Goal: Task Accomplishment & Management: Manage account settings

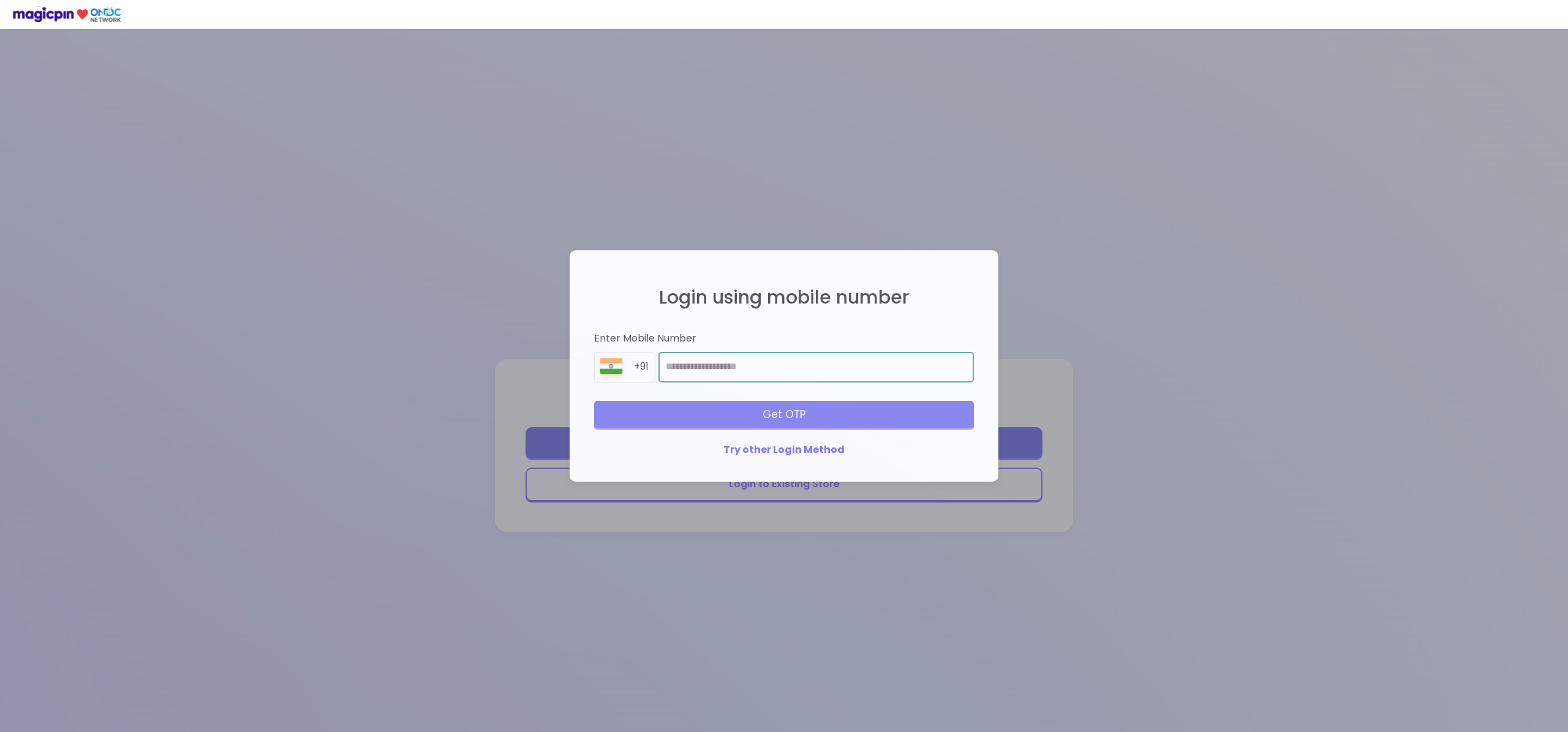
click at [712, 366] on input "number" at bounding box center [816, 367] width 315 height 31
type input "**********"
click at [802, 417] on div "Get OTP" at bounding box center [784, 415] width 380 height 27
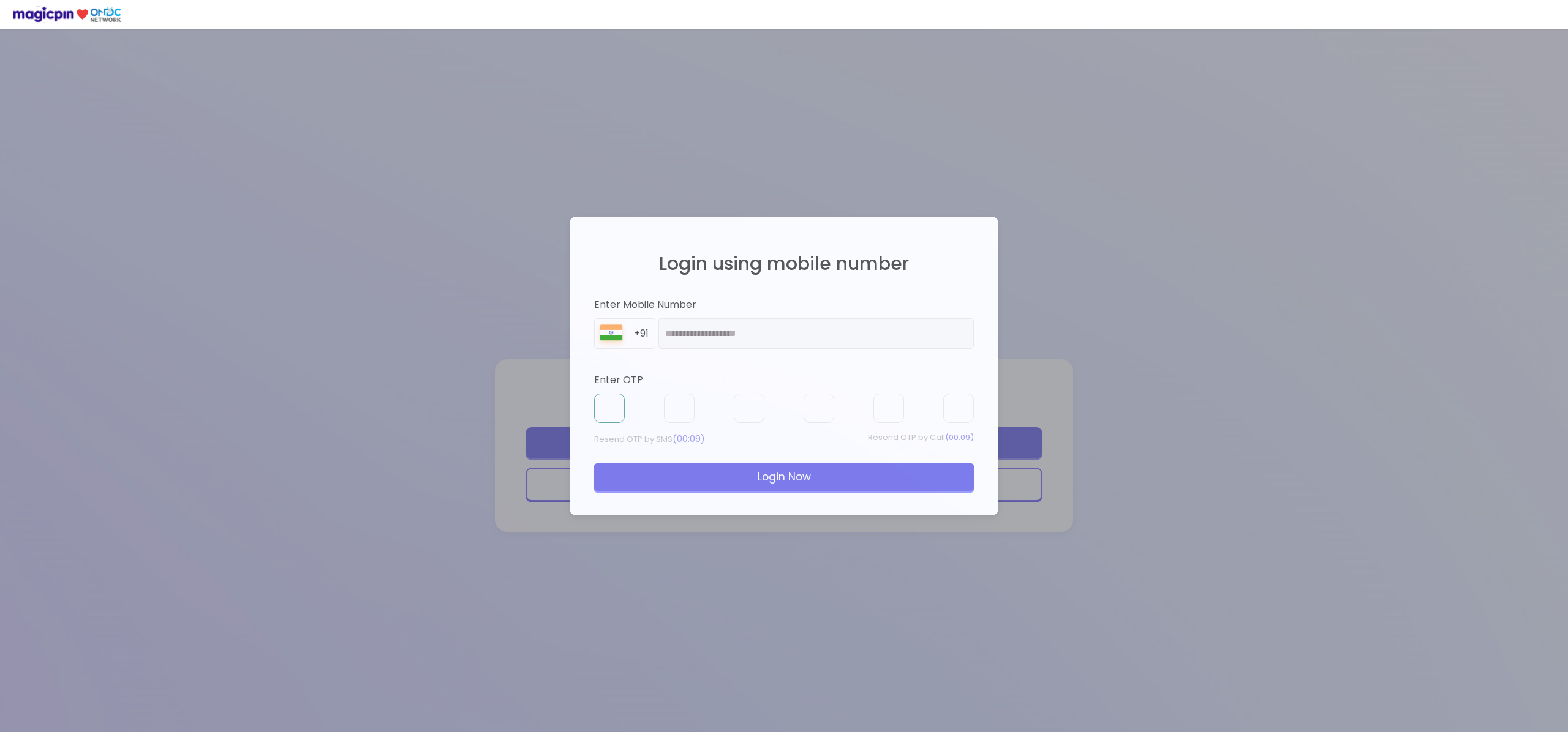
click at [609, 401] on input "text" at bounding box center [609, 408] width 31 height 29
type input "*"
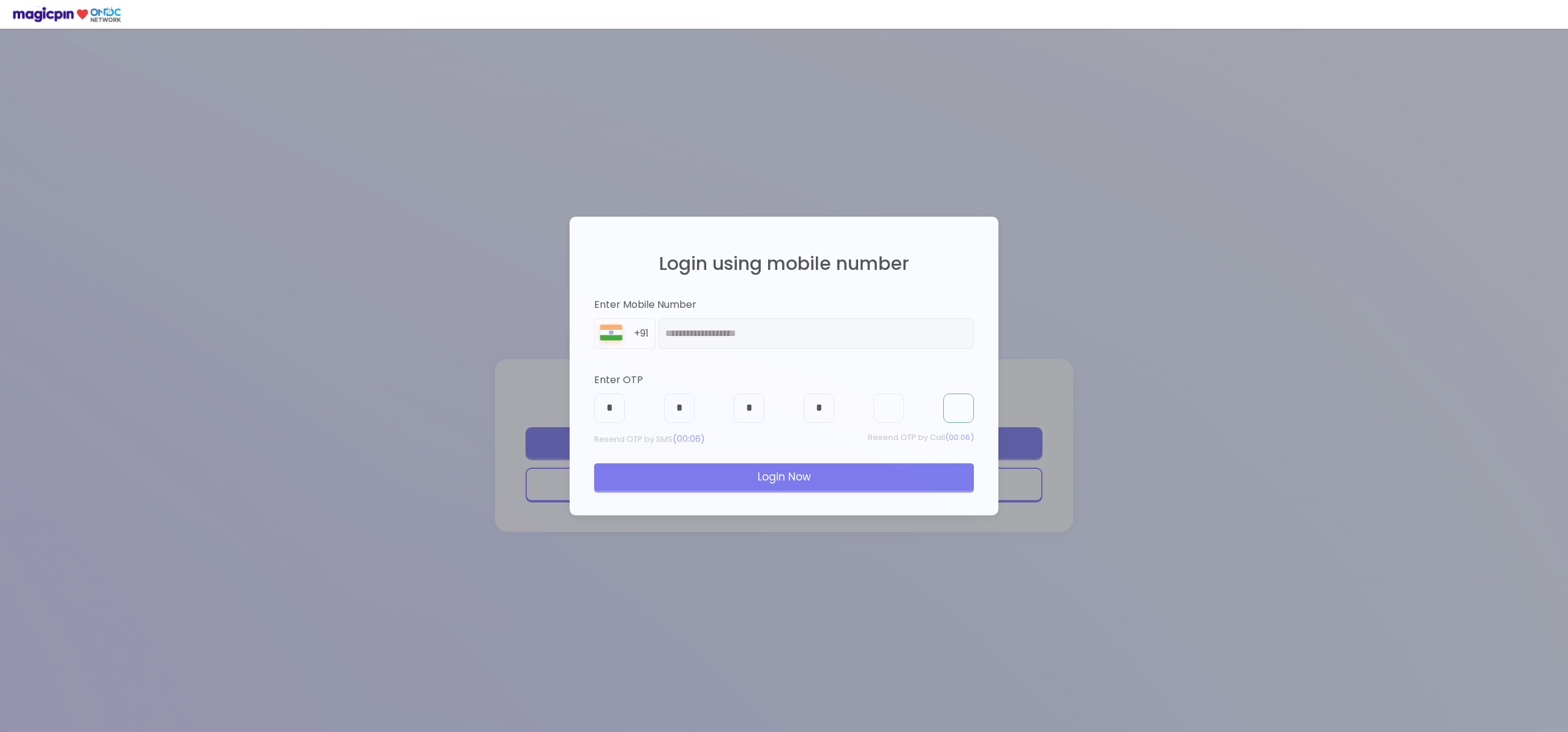
type input "*"
drag, startPoint x: 755, startPoint y: 475, endPoint x: 822, endPoint y: 481, distance: 67.3
click at [756, 475] on div "Login Now" at bounding box center [784, 477] width 380 height 27
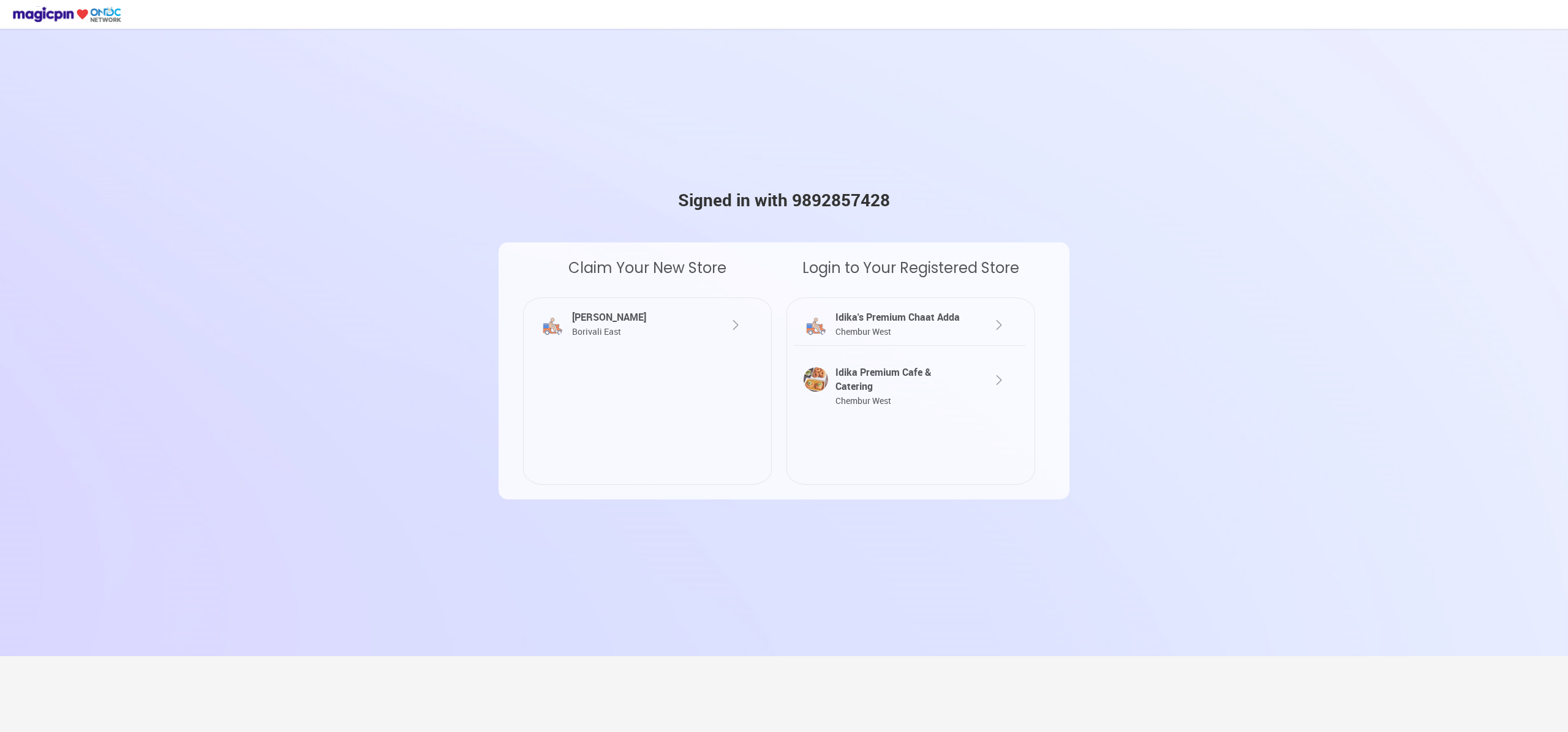
click at [999, 324] on img at bounding box center [998, 325] width 15 height 15
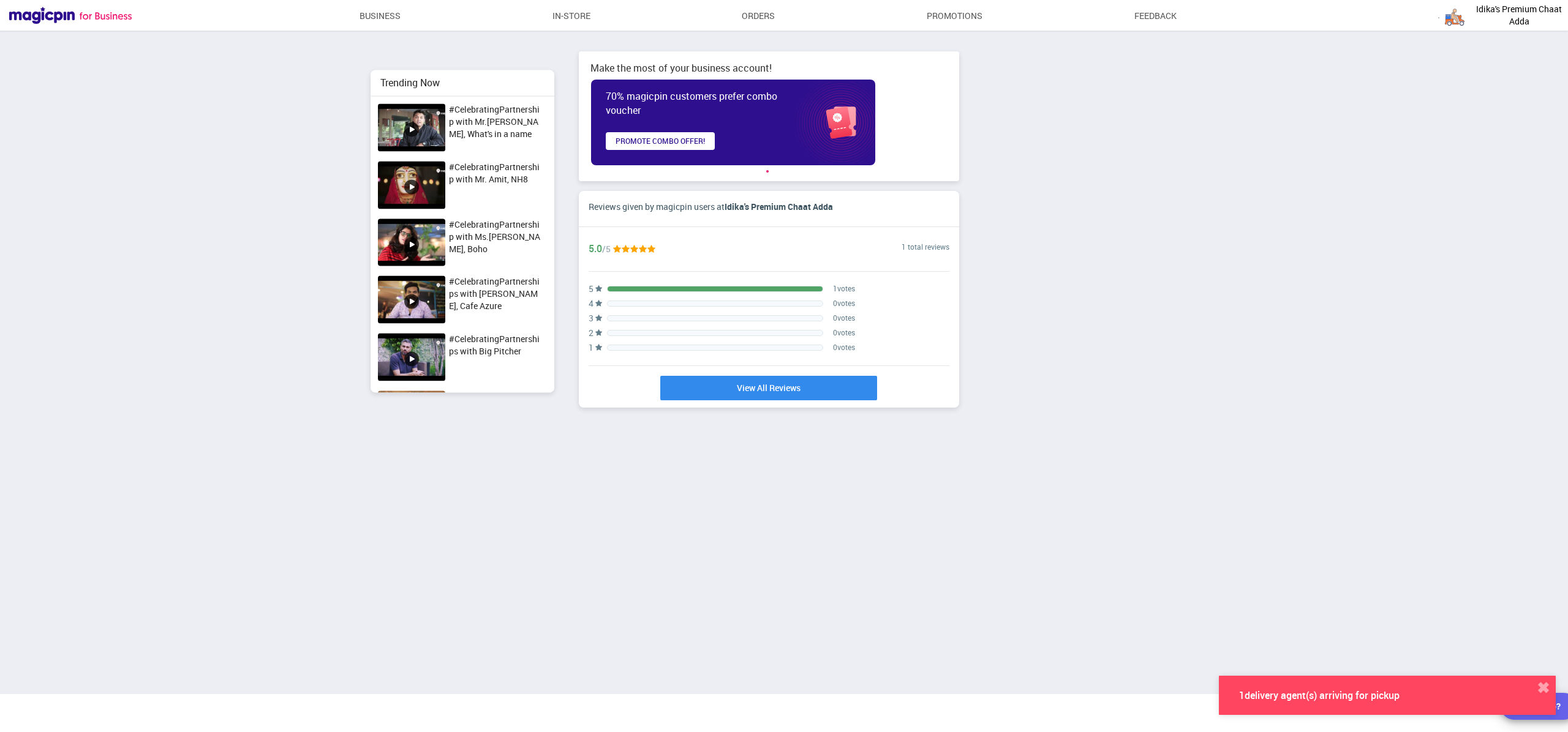
scroll to position [660, 1568]
click at [393, 16] on link "Business" at bounding box center [380, 16] width 42 height 22
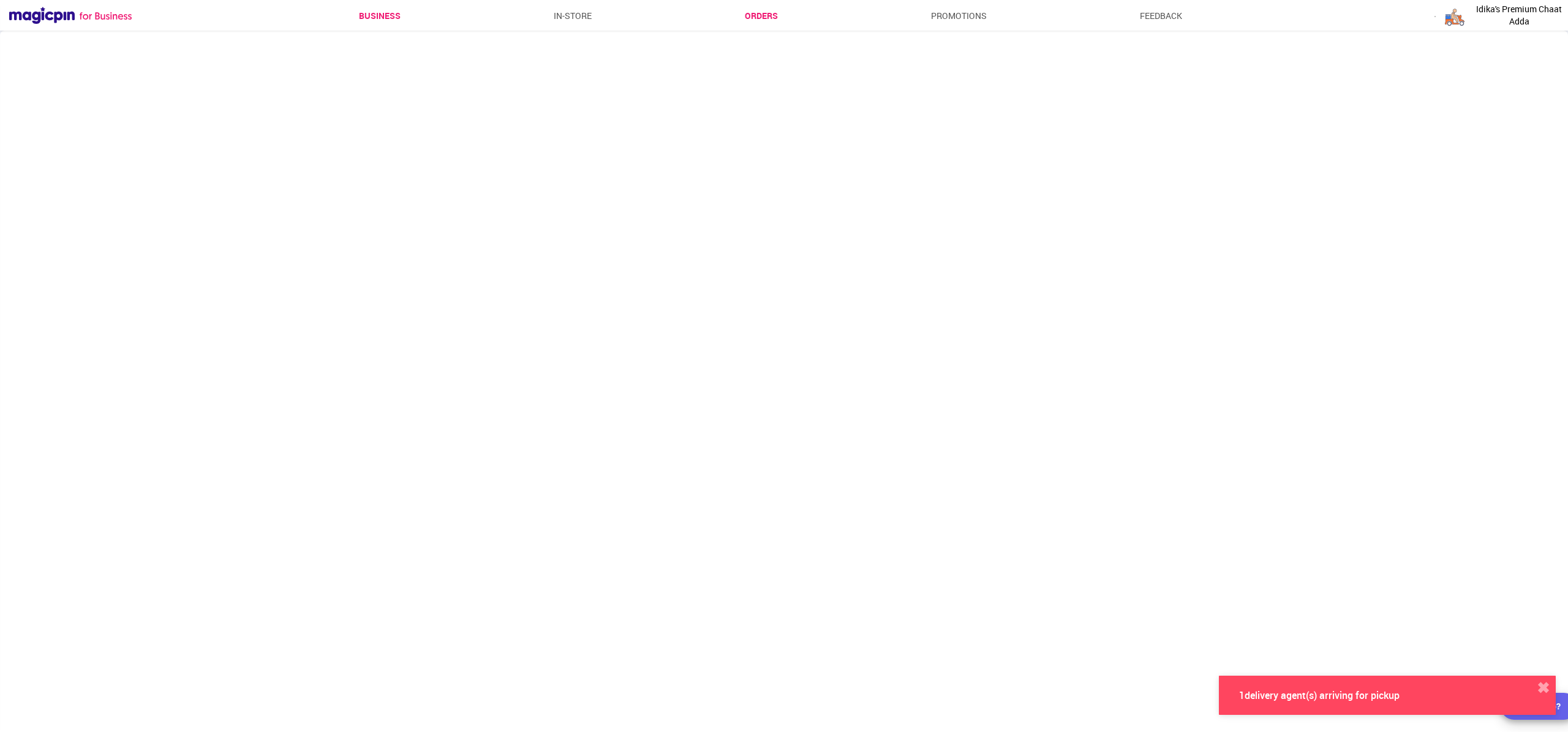
click at [766, 16] on link "Orders" at bounding box center [761, 16] width 33 height 22
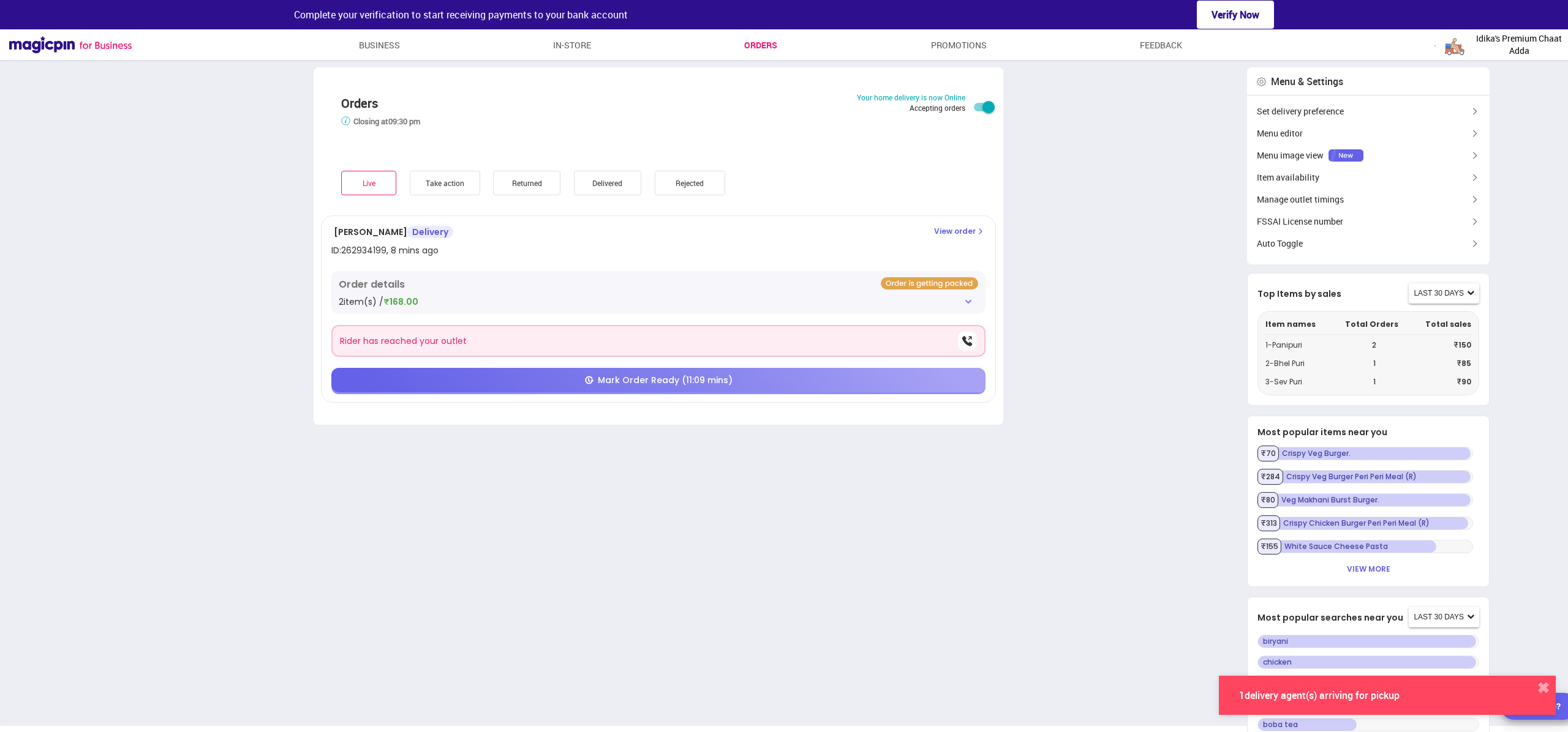
click at [442, 186] on div "Take action" at bounding box center [445, 183] width 70 height 24
click at [535, 185] on div "Returned" at bounding box center [526, 183] width 67 height 24
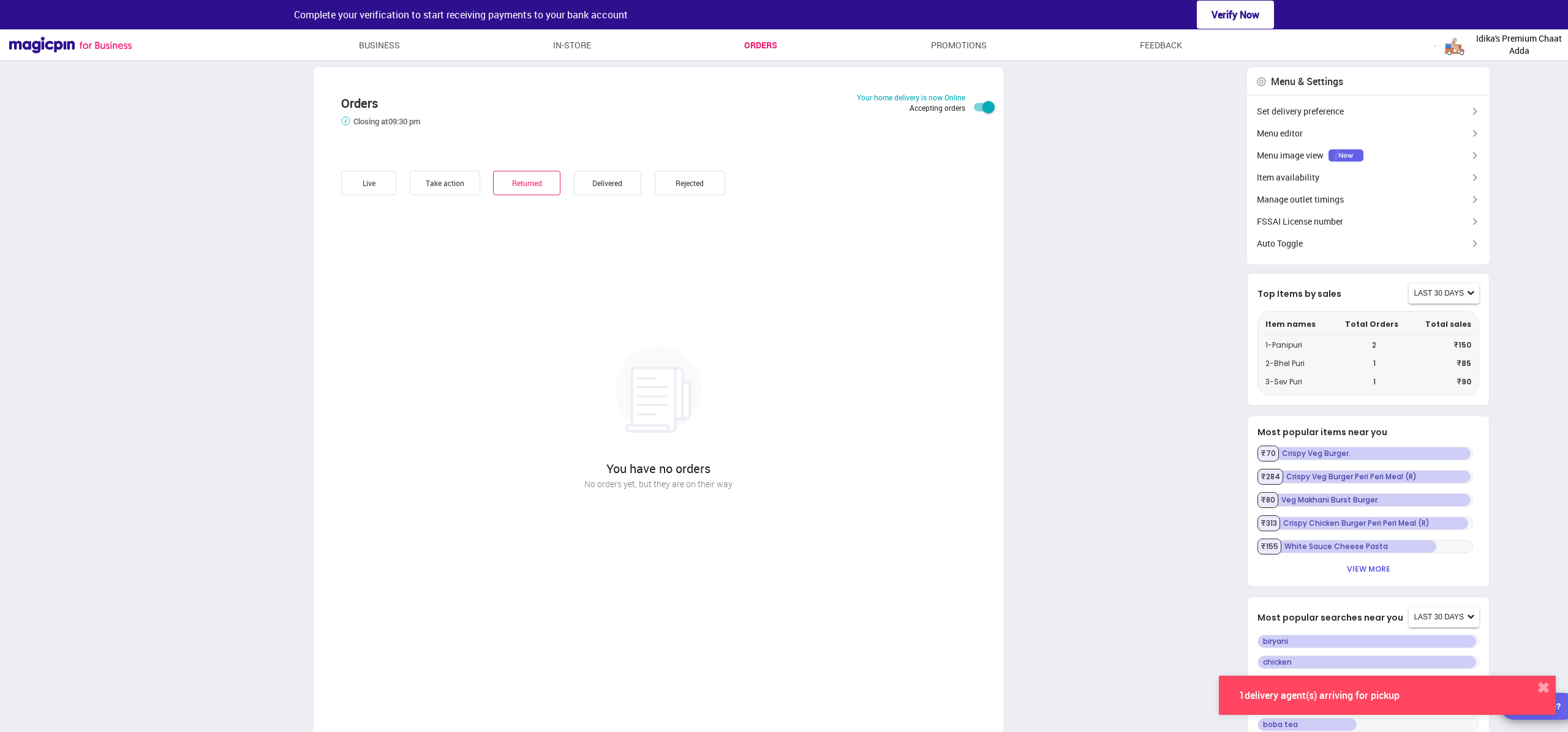
click at [376, 182] on div "Live" at bounding box center [369, 183] width 55 height 24
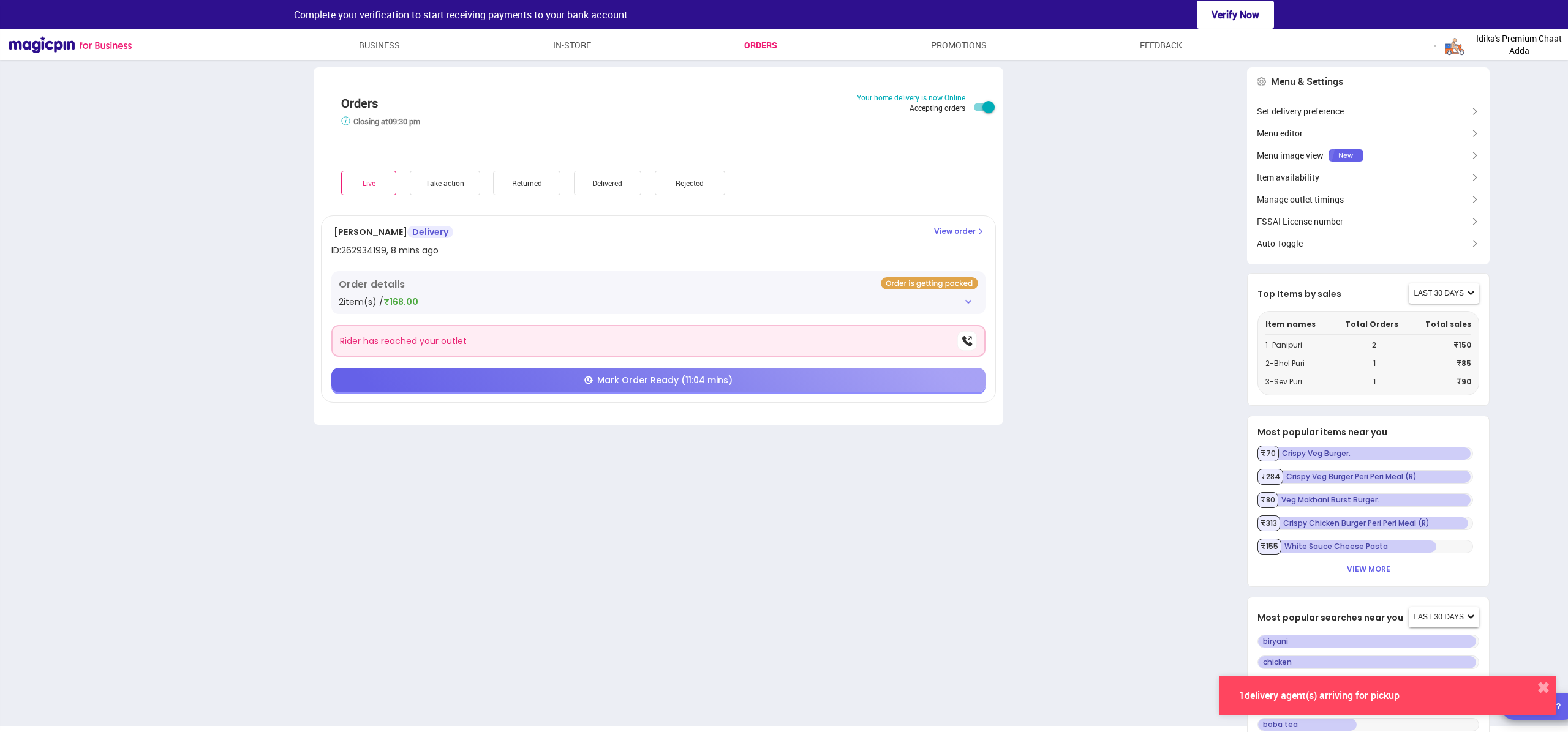
click at [969, 301] on img at bounding box center [969, 302] width 10 height 10
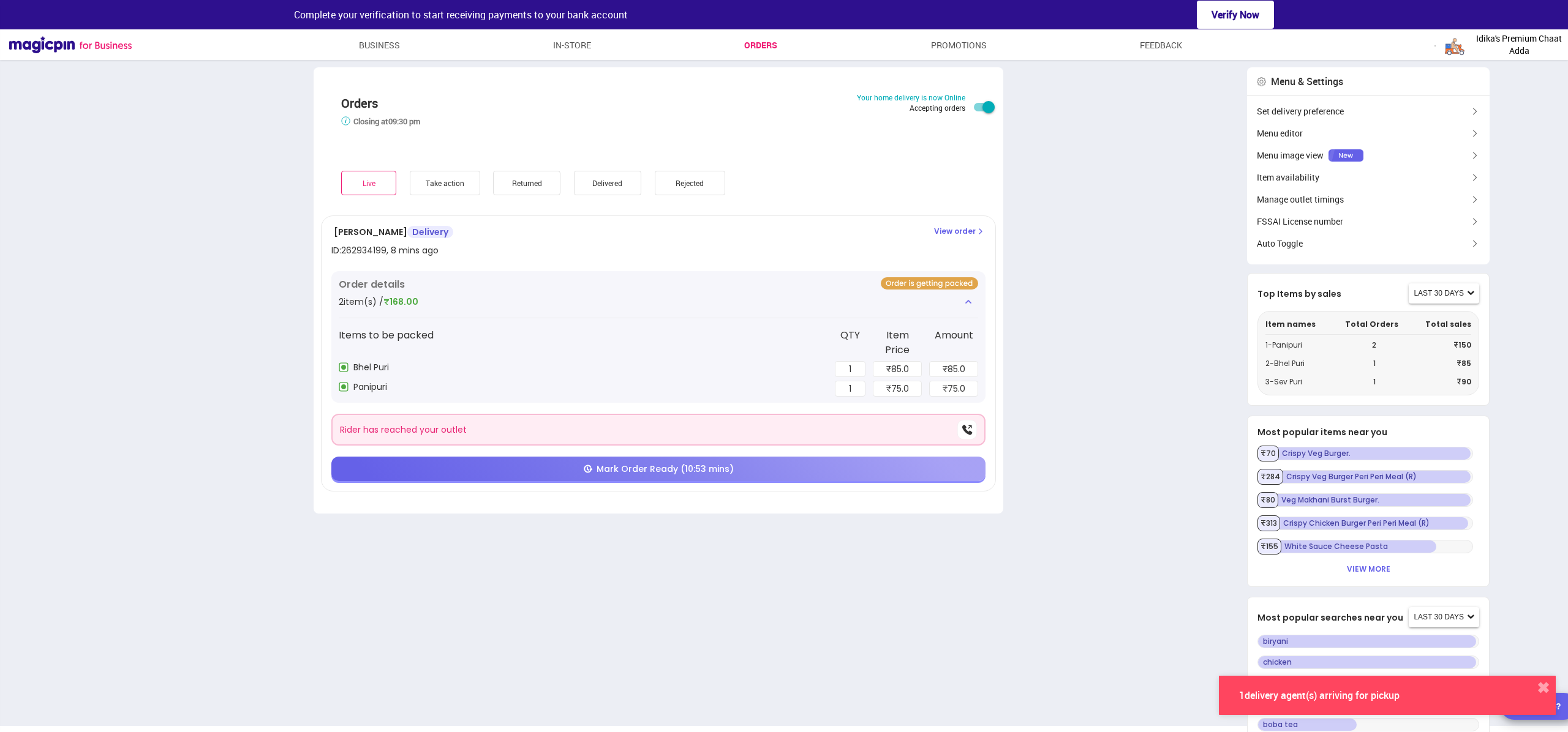
click at [1545, 686] on button "✖" at bounding box center [1542, 688] width 25 height 24
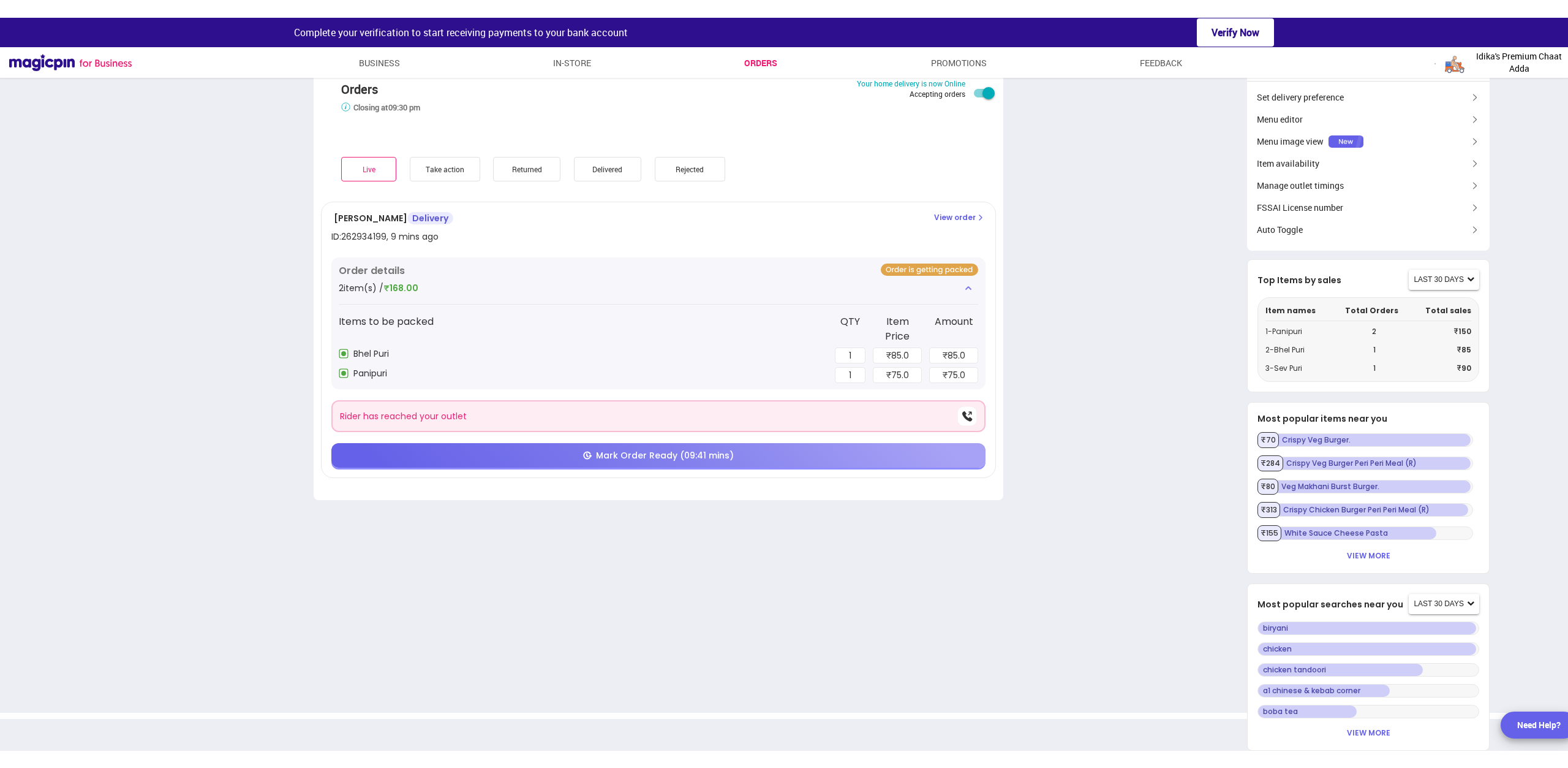
scroll to position [0, 0]
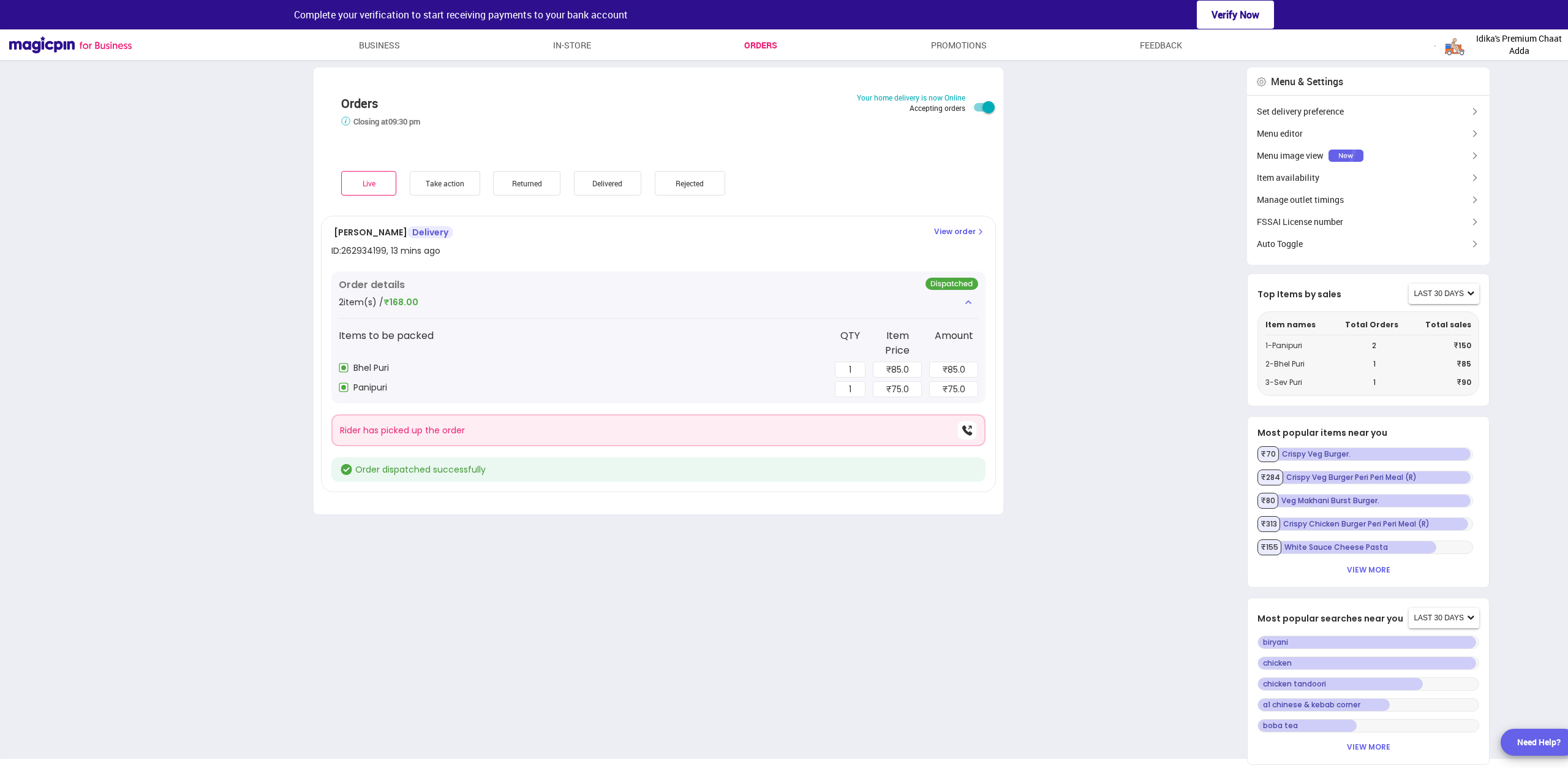
click at [451, 188] on div "Take action" at bounding box center [445, 183] width 70 height 24
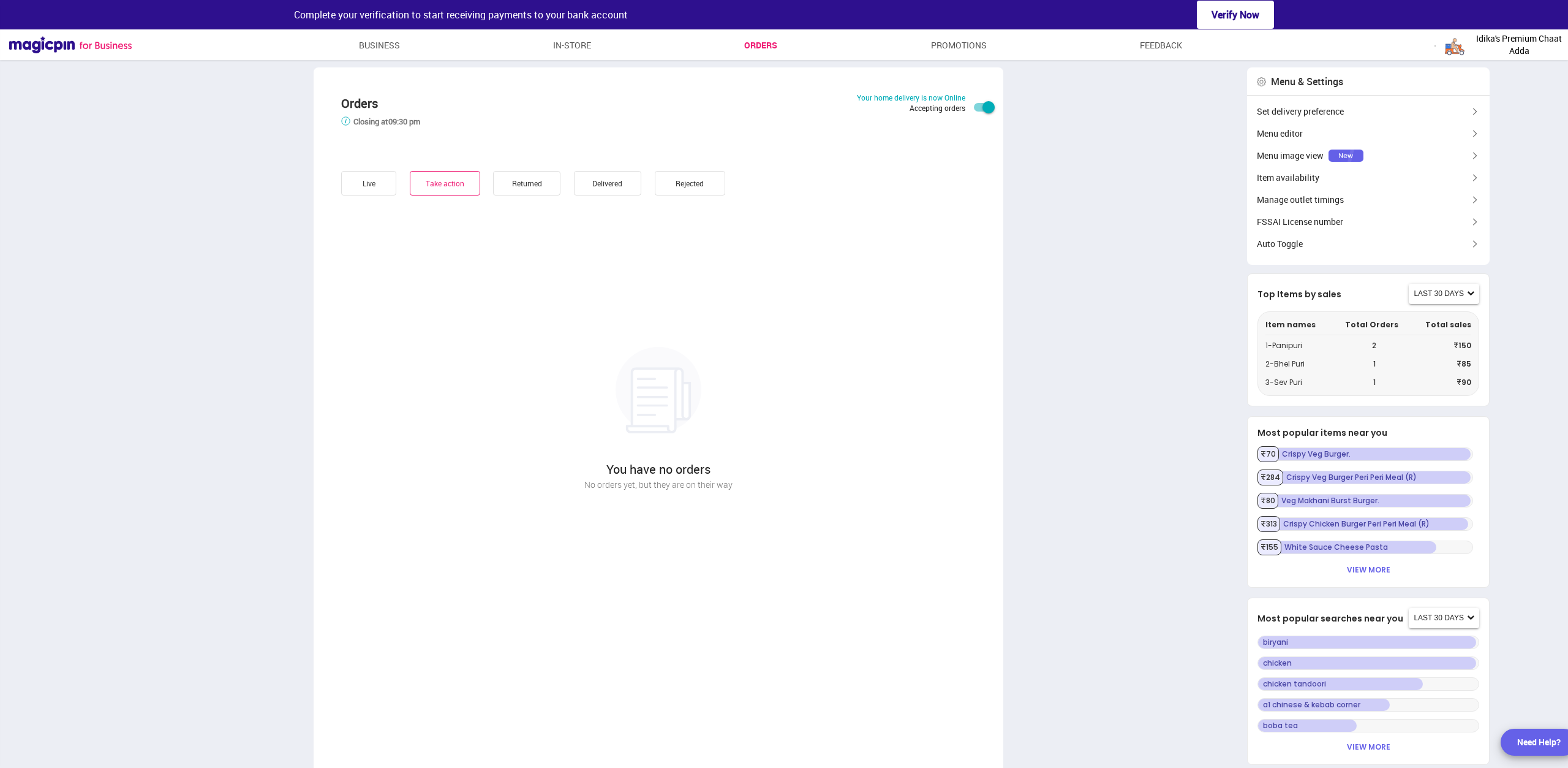
click at [551, 183] on div "Returned" at bounding box center [526, 183] width 67 height 24
click at [599, 188] on div "Delivered" at bounding box center [607, 183] width 67 height 24
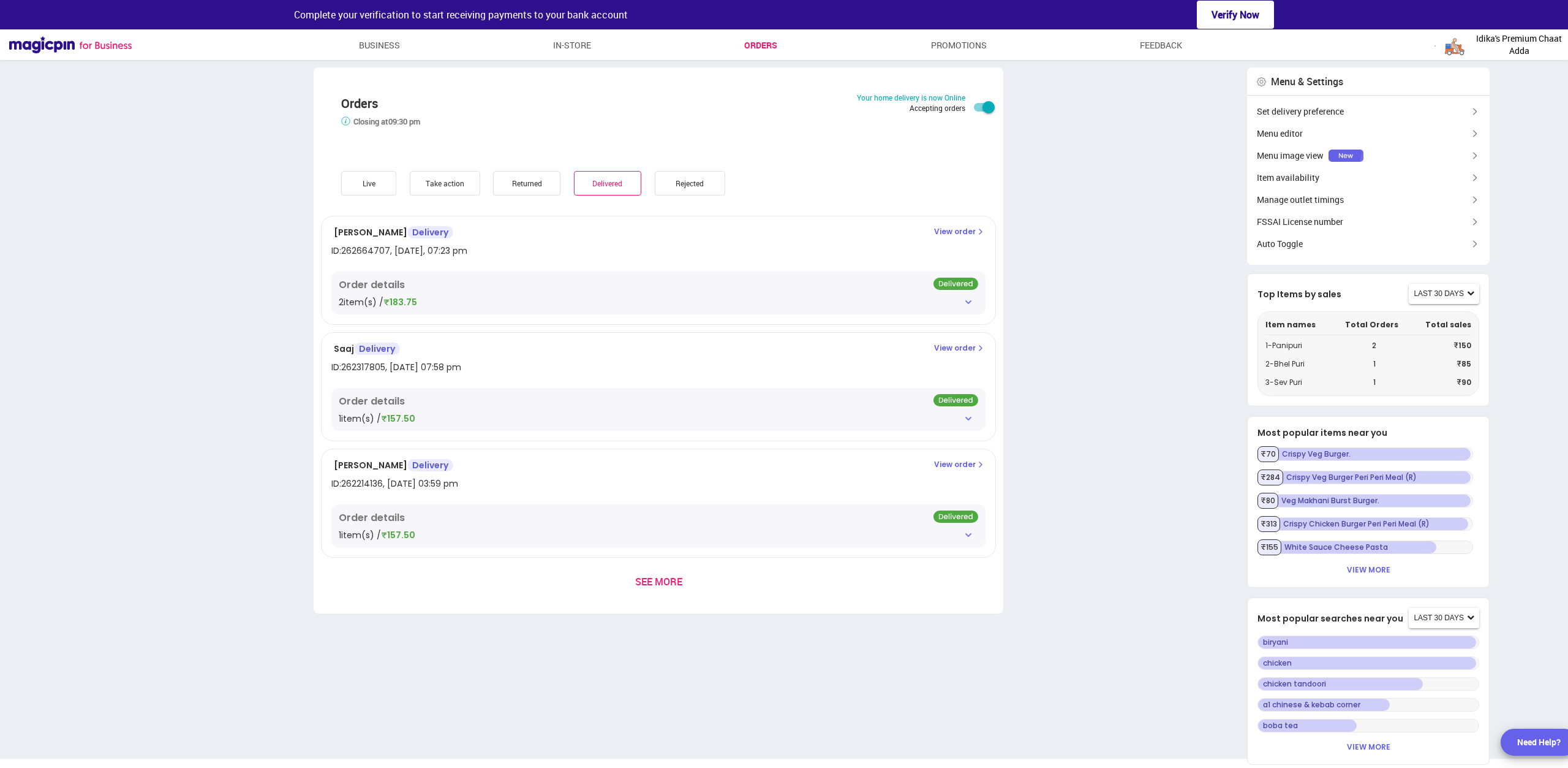
click at [951, 228] on p "View order" at bounding box center [959, 232] width 51 height 11
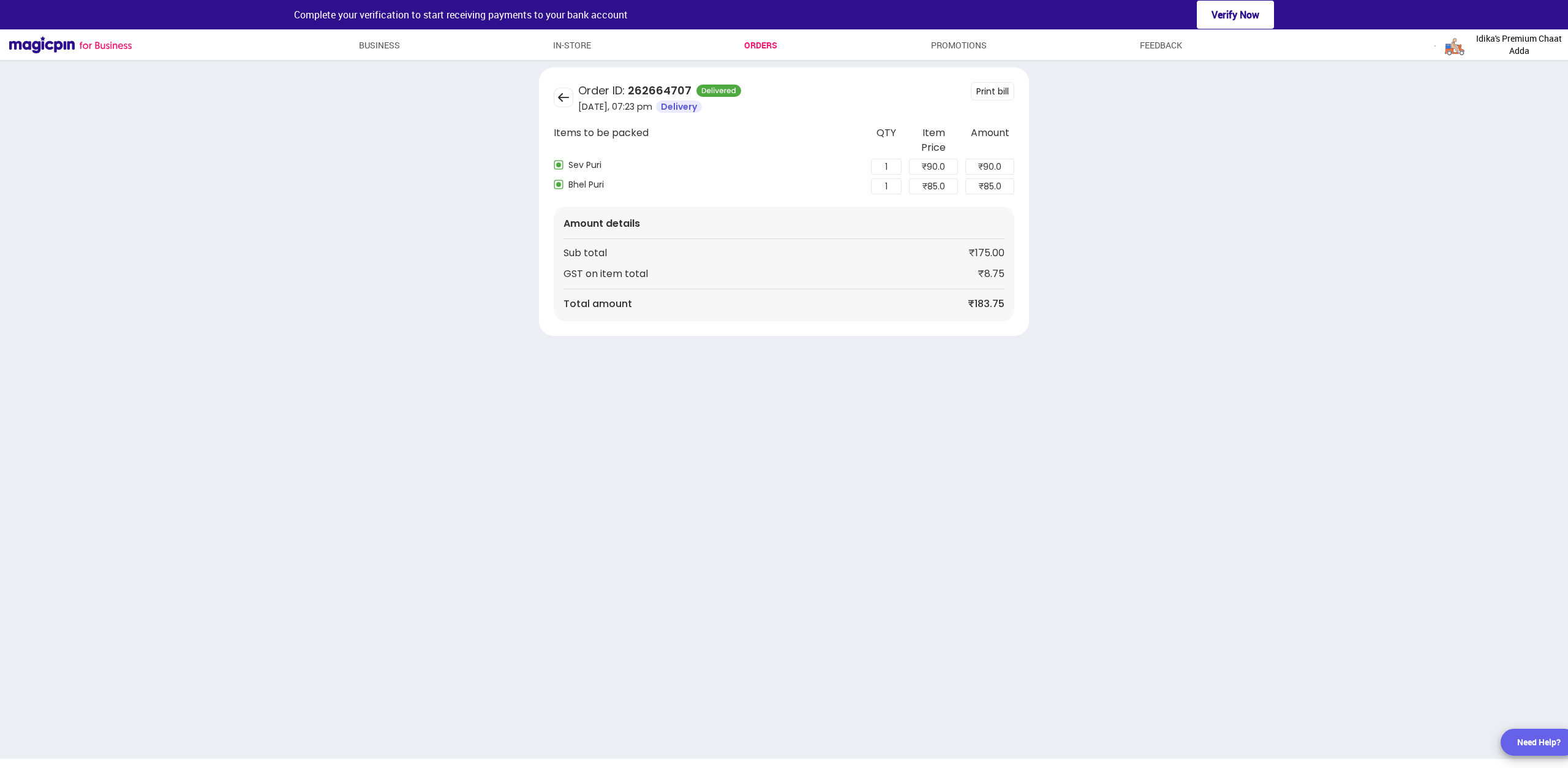
click at [566, 99] on img at bounding box center [564, 97] width 20 height 20
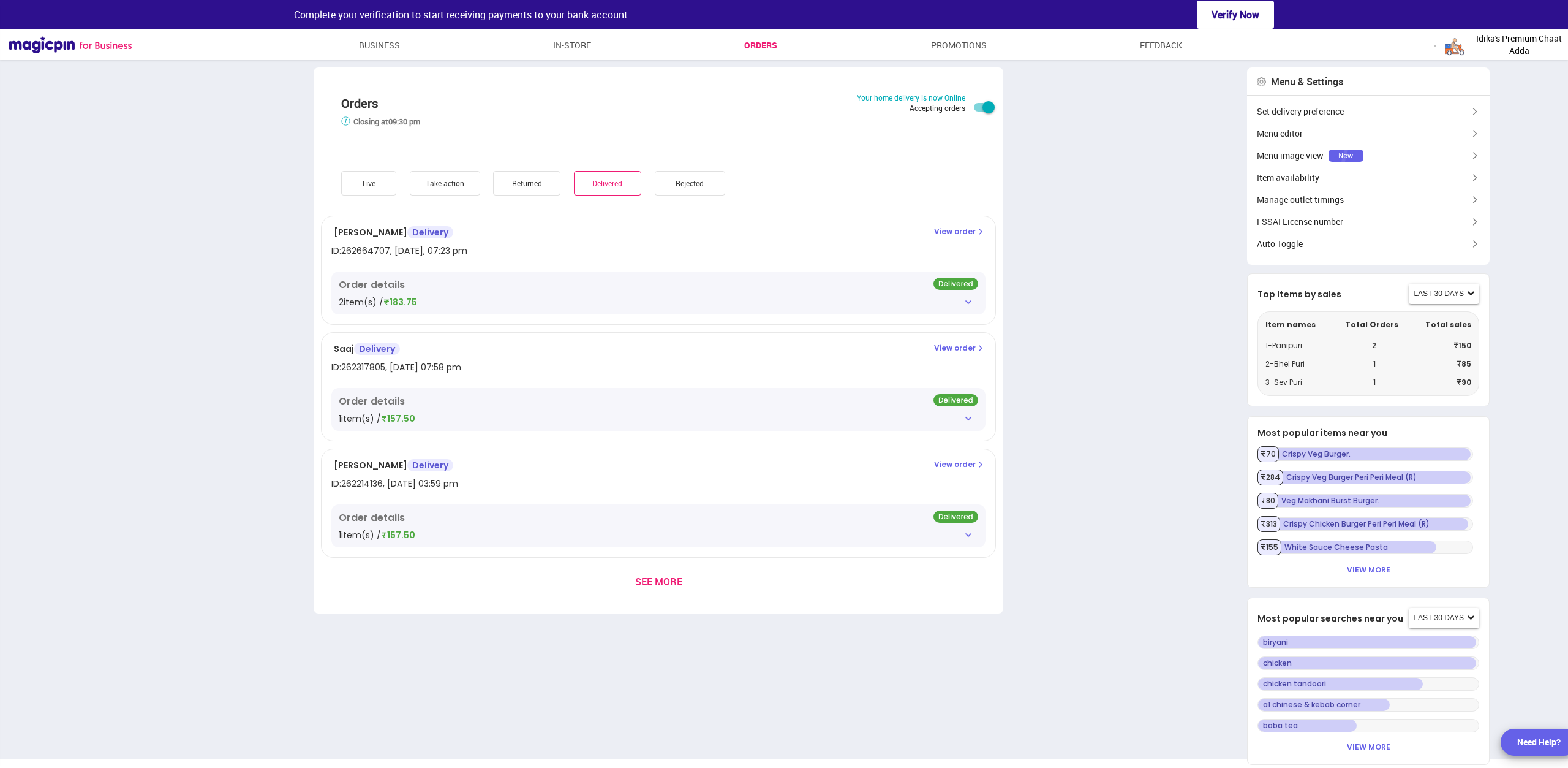
click at [665, 578] on span "SEE MORE" at bounding box center [658, 581] width 47 height 13
click at [383, 188] on div "Live" at bounding box center [369, 183] width 55 height 24
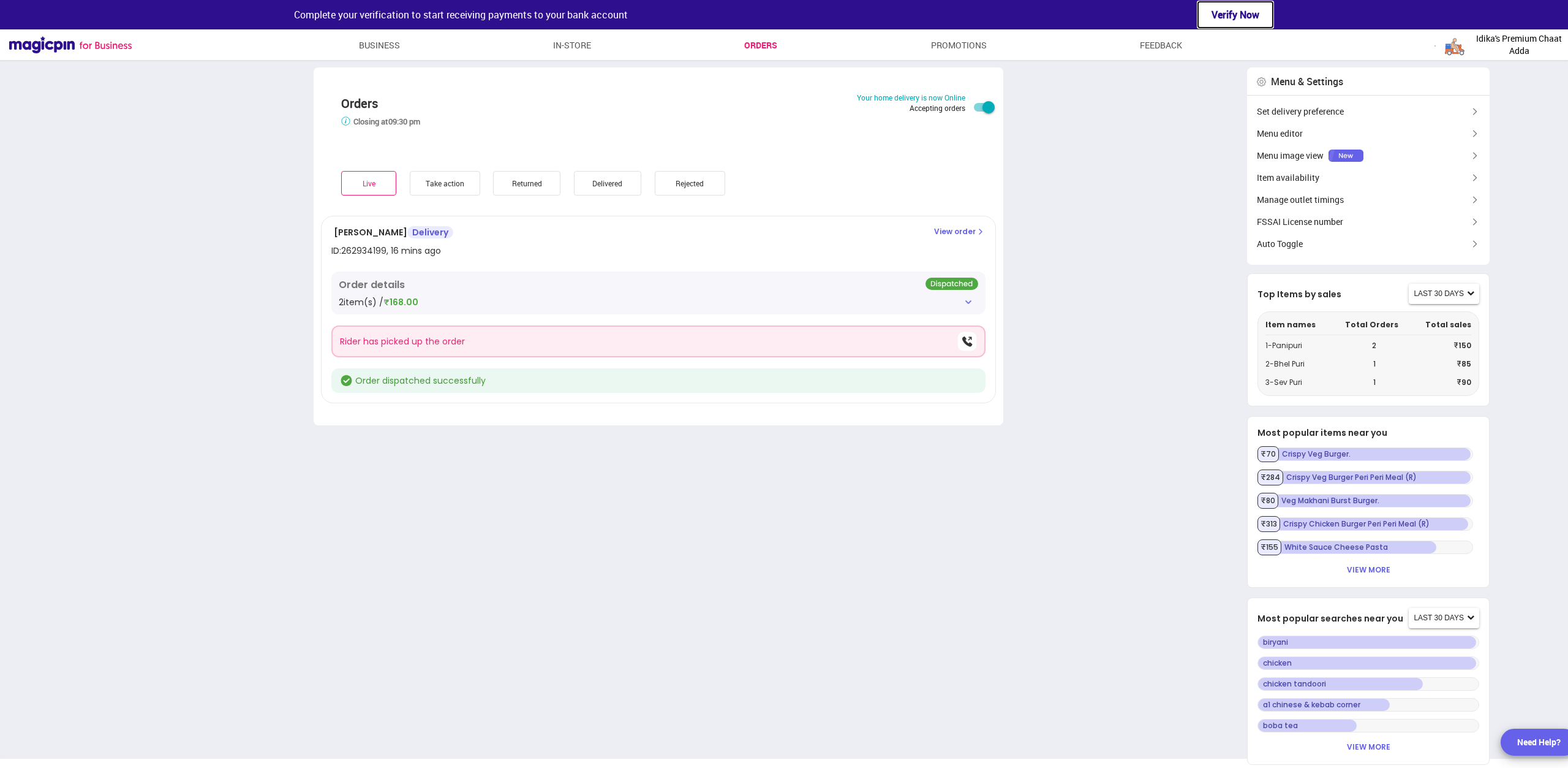
click at [1229, 21] on button "Verify Now" at bounding box center [1235, 15] width 77 height 29
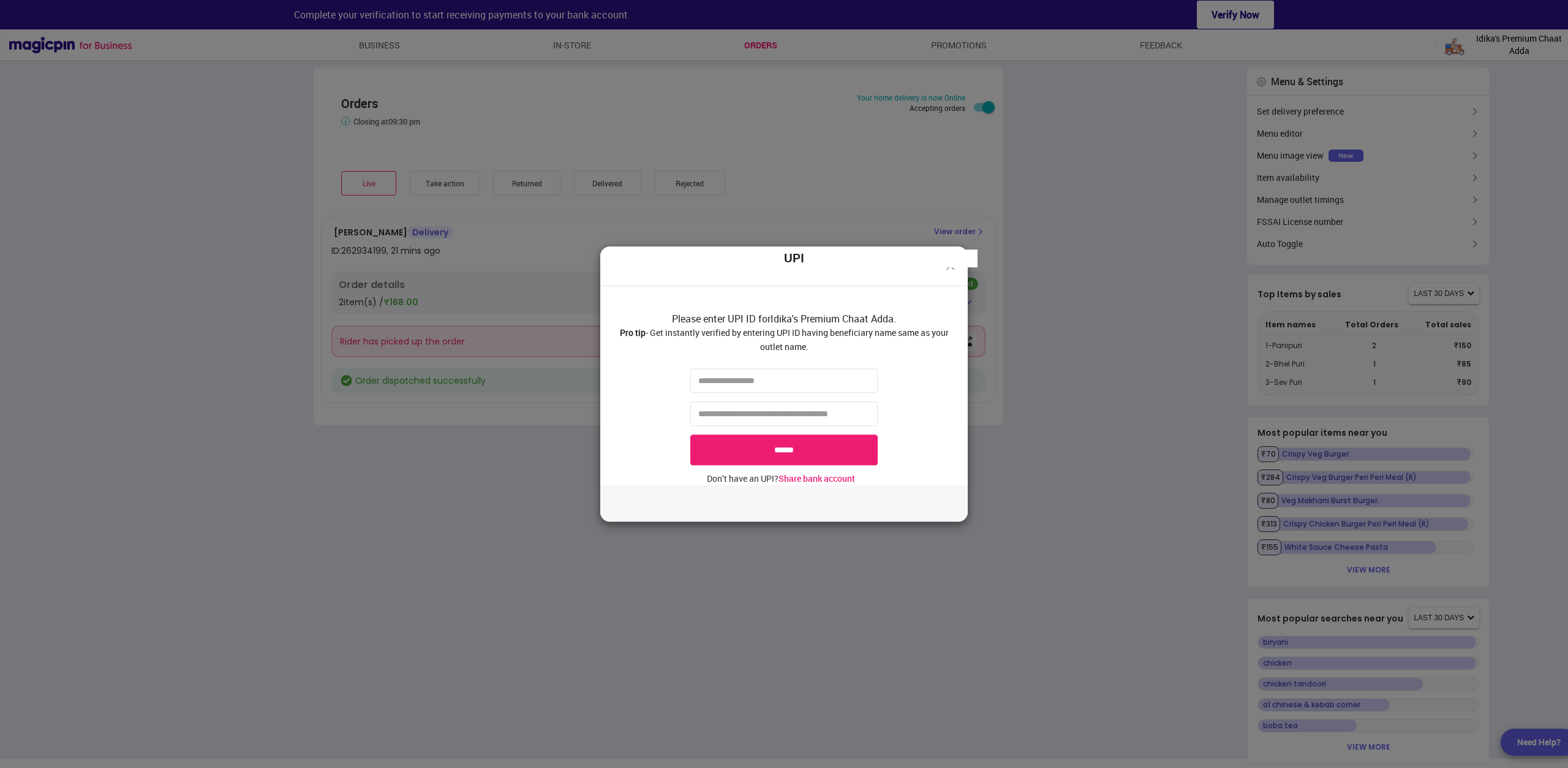
click at [1097, 358] on div "UPI Please enter UPI ID for Idika's Premium Chaat Adda . Pro tip - Get instantl…" at bounding box center [784, 384] width 1568 height 768
